Goal: Information Seeking & Learning: Learn about a topic

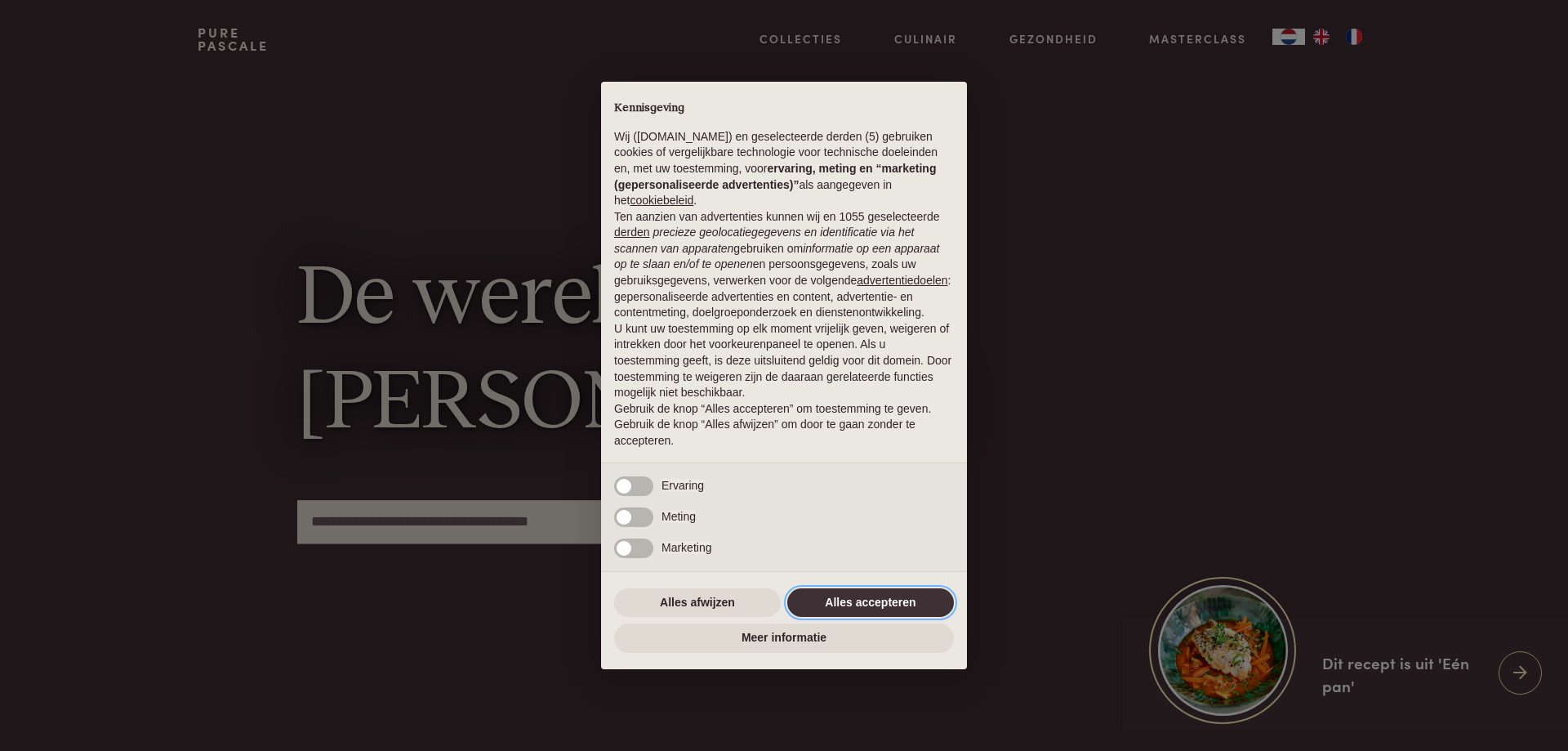
click at [866, 604] on button "Alles accepteren" at bounding box center [870, 603] width 166 height 30
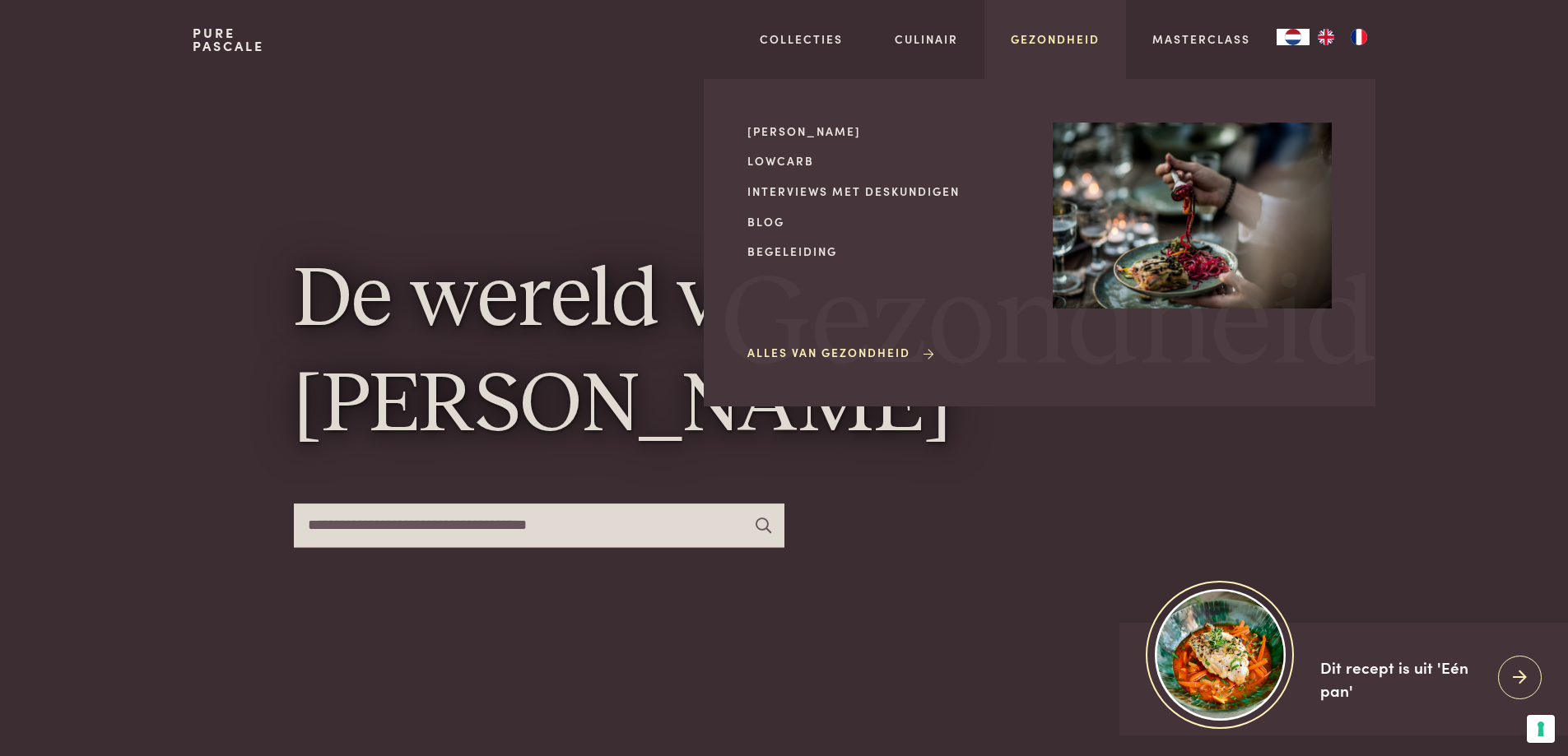
click at [1048, 42] on link "Gezondheid" at bounding box center [1055, 39] width 89 height 17
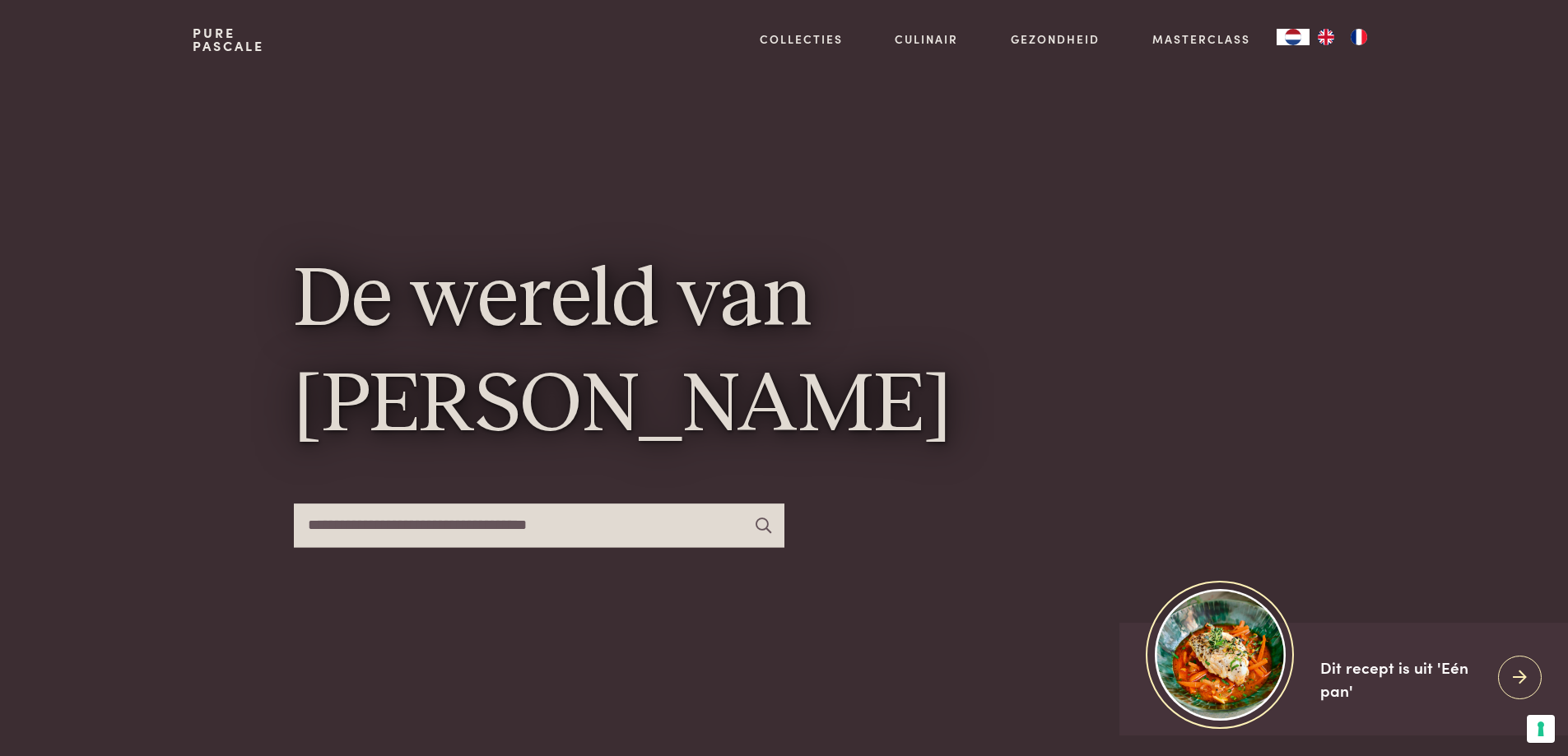
click at [491, 531] on input "text" at bounding box center [539, 525] width 491 height 44
type input "**********"
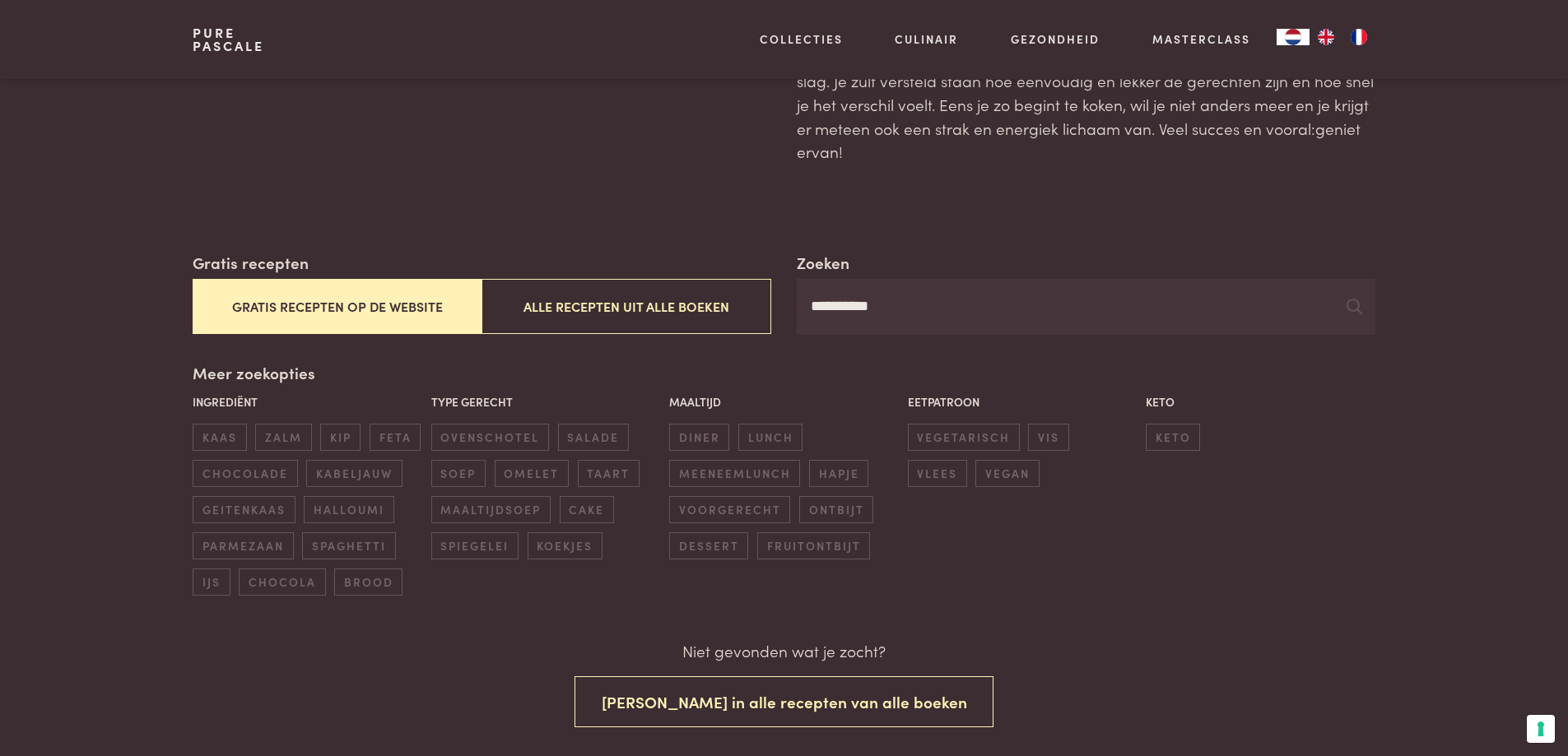
scroll to position [165, 0]
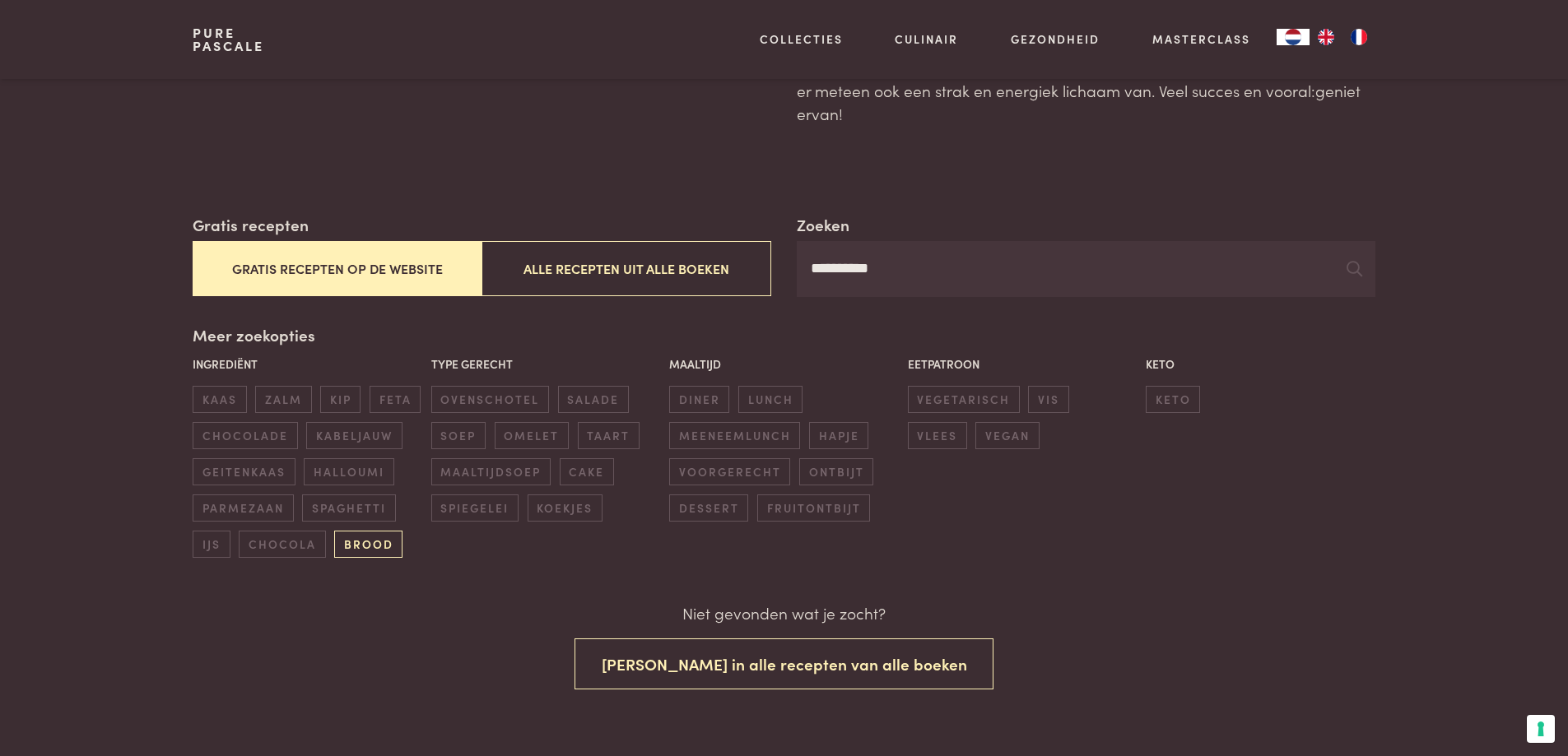
click at [381, 552] on span "brood" at bounding box center [368, 544] width 68 height 27
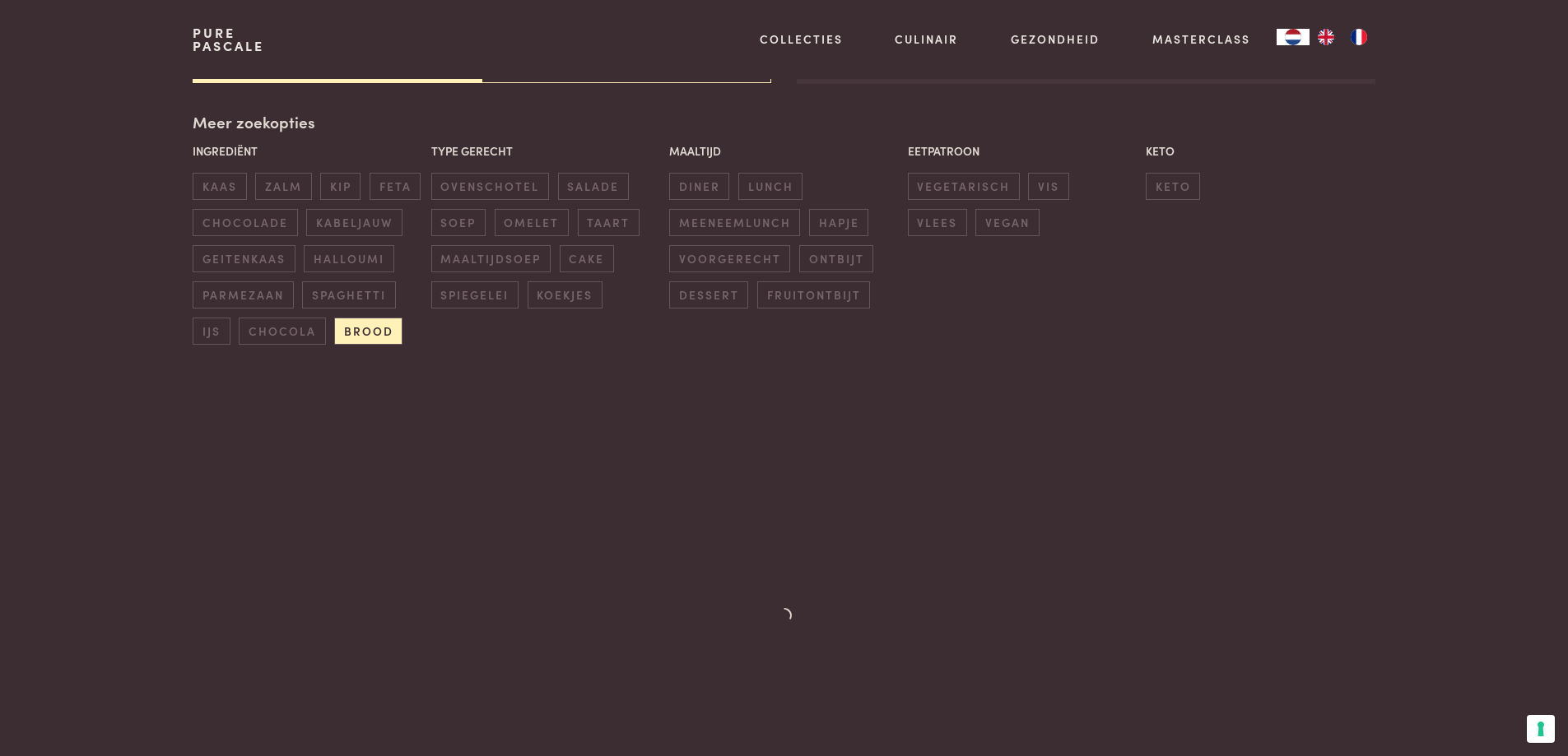
scroll to position [0, 0]
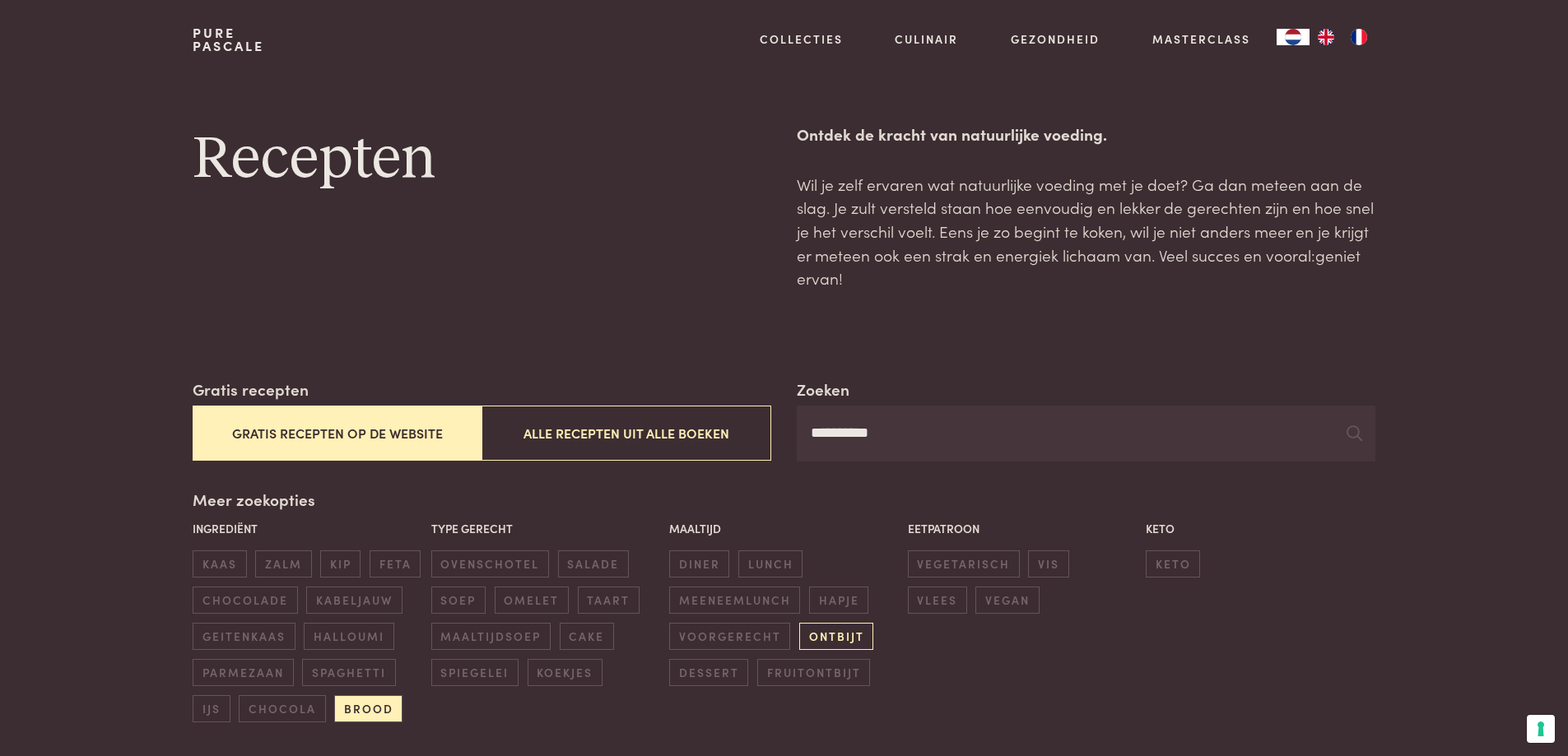
click at [847, 636] on span "ontbijt" at bounding box center [836, 636] width 74 height 27
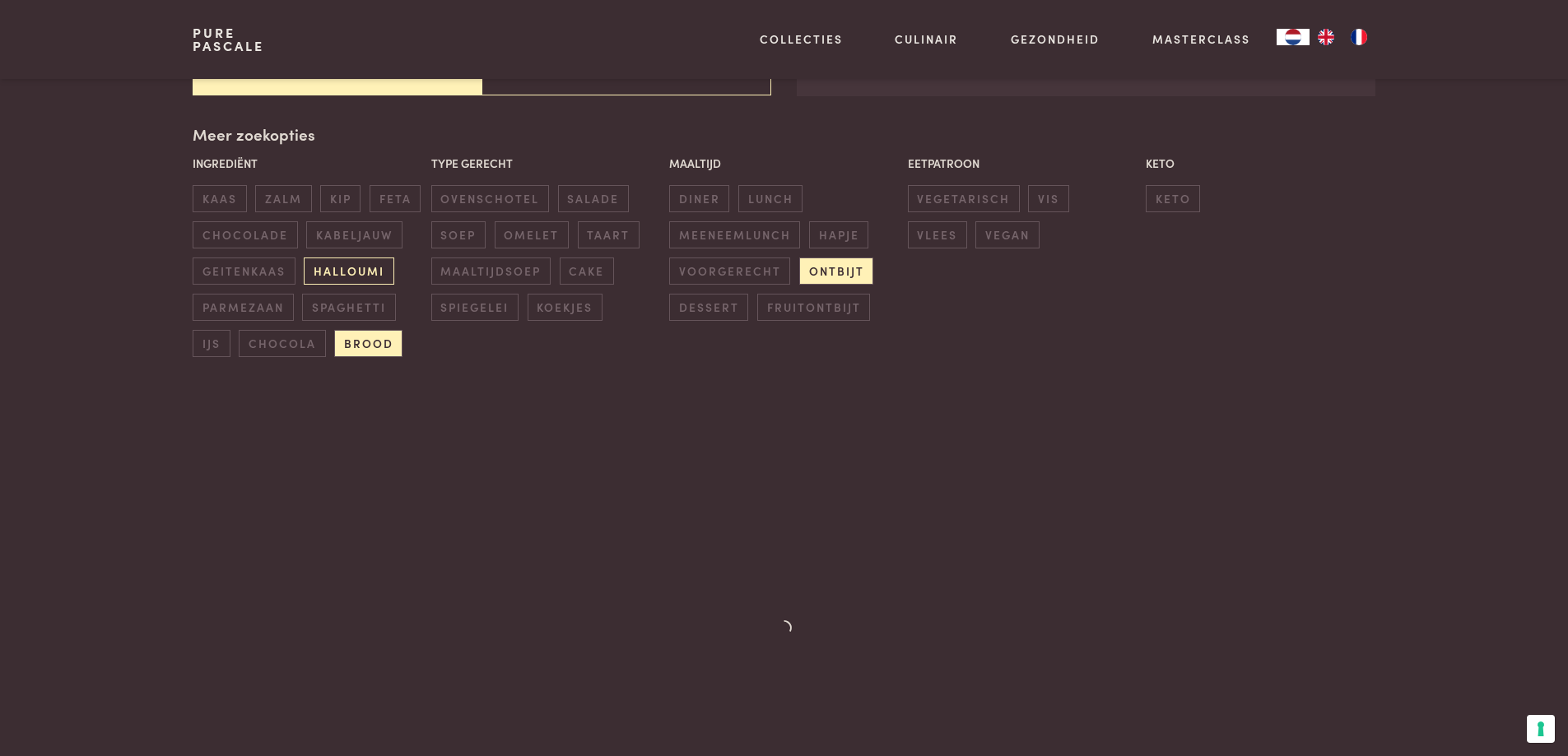
scroll to position [378, 0]
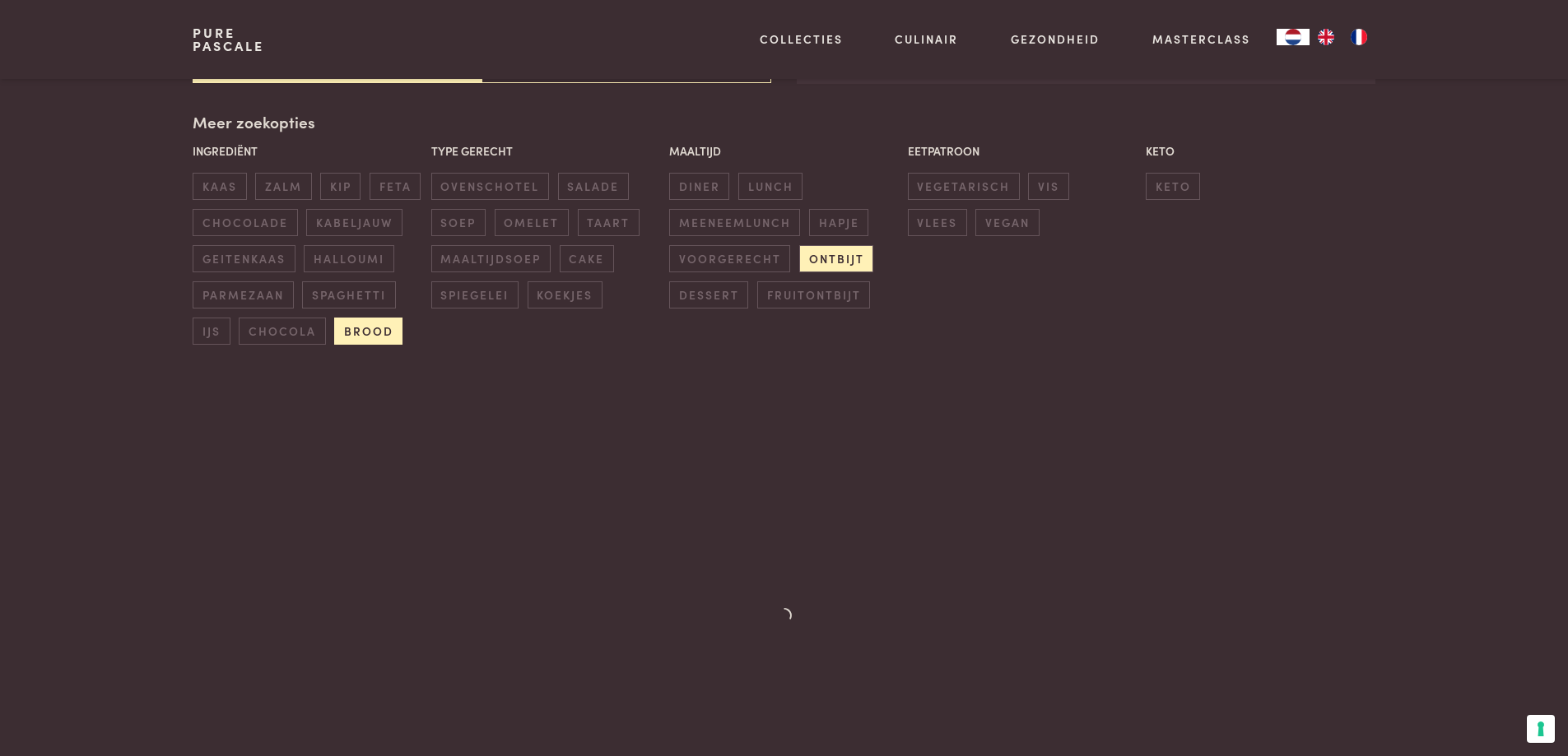
click at [376, 330] on span "brood" at bounding box center [368, 330] width 68 height 27
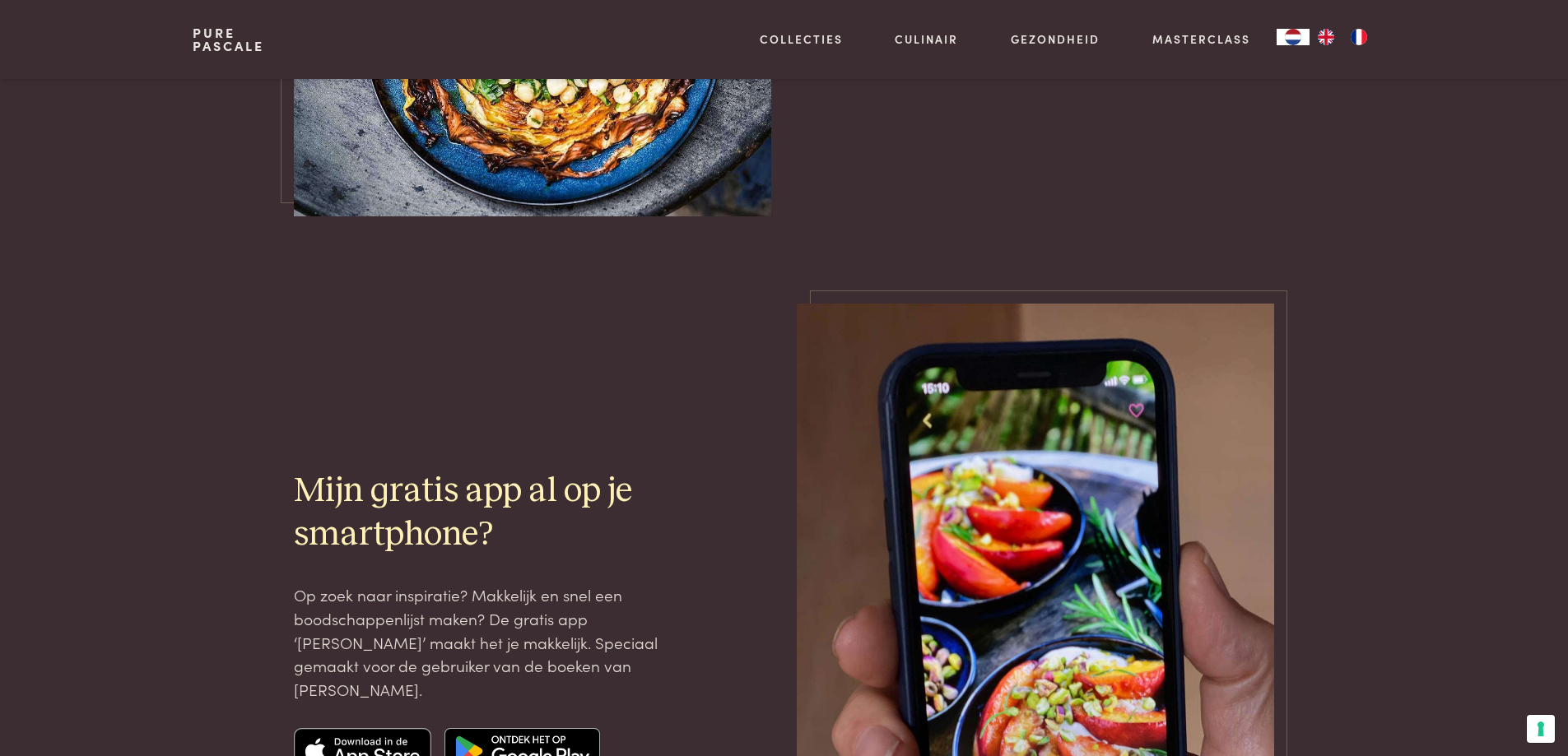
scroll to position [2105, 0]
